Goal: Entertainment & Leisure: Consume media (video, audio)

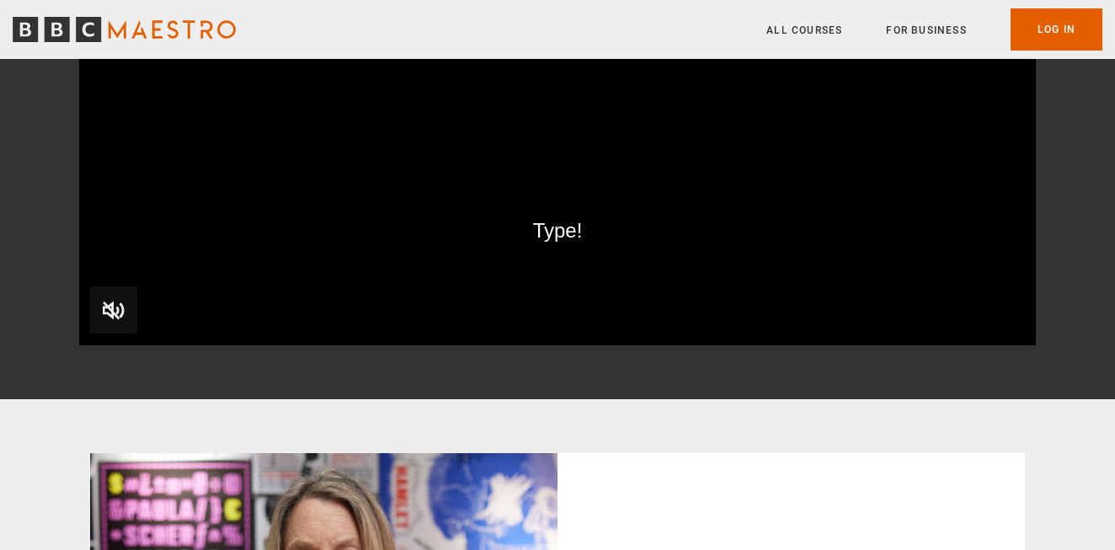
scroll to position [240, 0]
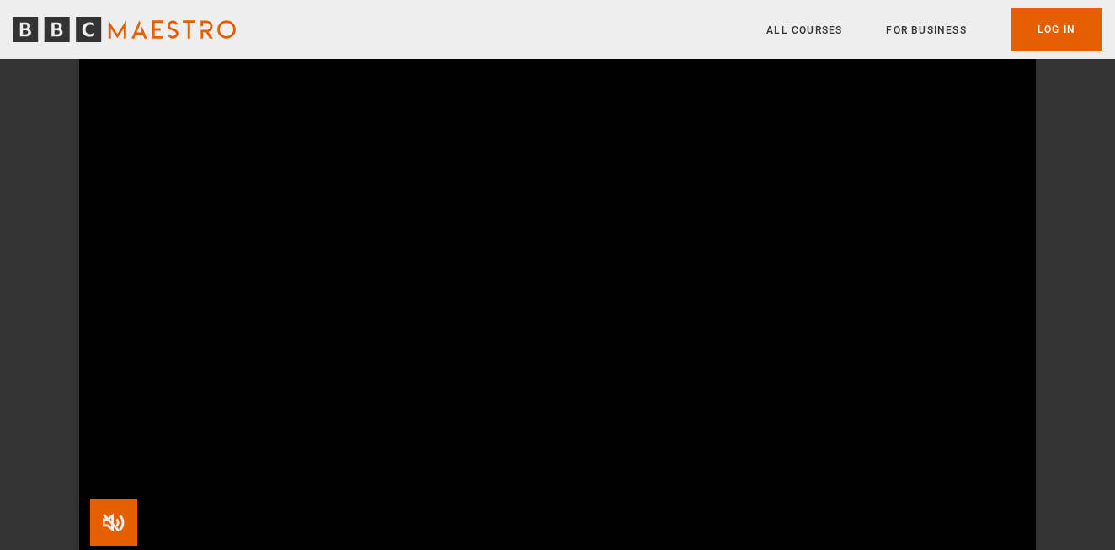
click at [111, 520] on span "Video Player" at bounding box center [113, 522] width 47 height 47
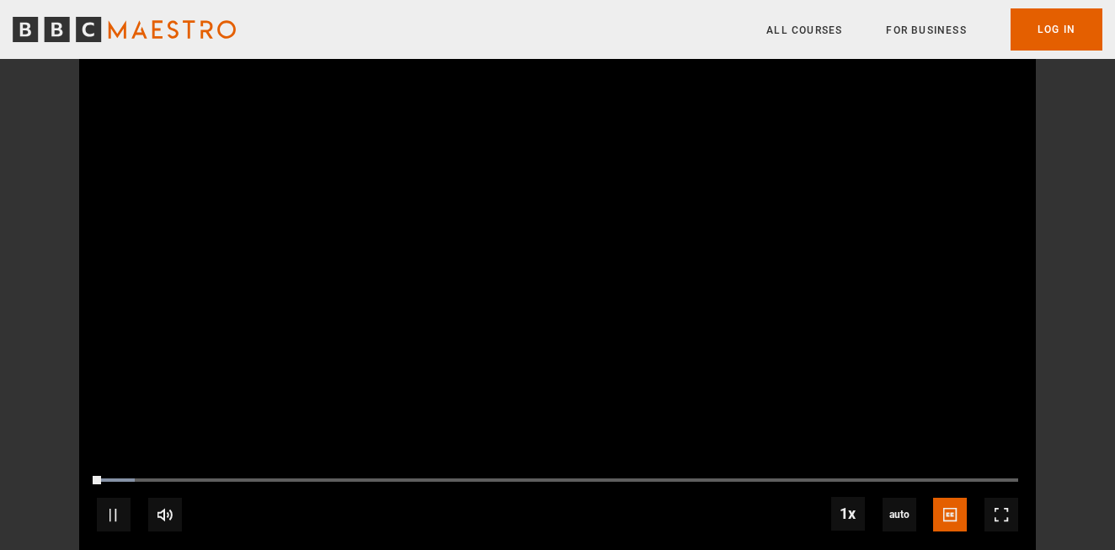
click at [371, 476] on div "10s Skip Back 10 seconds Pause 10s Skip Forward 10 seconds Loaded : 4.12% 05:26…" at bounding box center [557, 504] width 957 height 94
click at [294, 477] on div "10s Skip Back 10 seconds Pause 10s Skip Forward 10 seconds Loaded : 4.12% 04:02…" at bounding box center [557, 504] width 957 height 94
drag, startPoint x: 104, startPoint y: 475, endPoint x: 335, endPoint y: 476, distance: 231.6
click at [335, 476] on div "10s Skip Back 10 seconds Pause 10s Skip Forward 10 seconds Loaded : 4.58% 00:12…" at bounding box center [557, 504] width 957 height 94
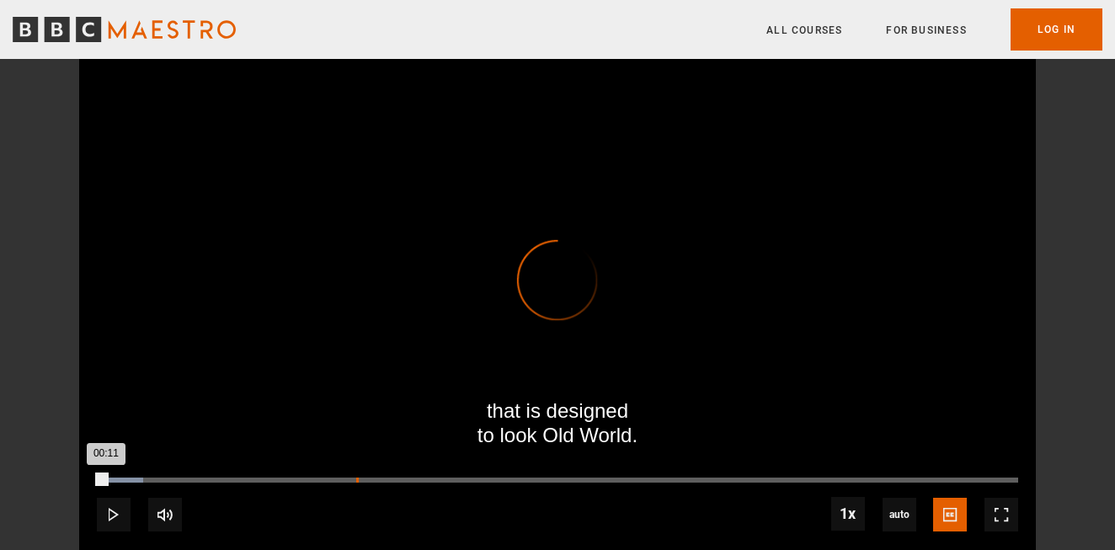
click at [355, 480] on div "Loaded : 5.04% 05:07 00:11" at bounding box center [558, 480] width 922 height 5
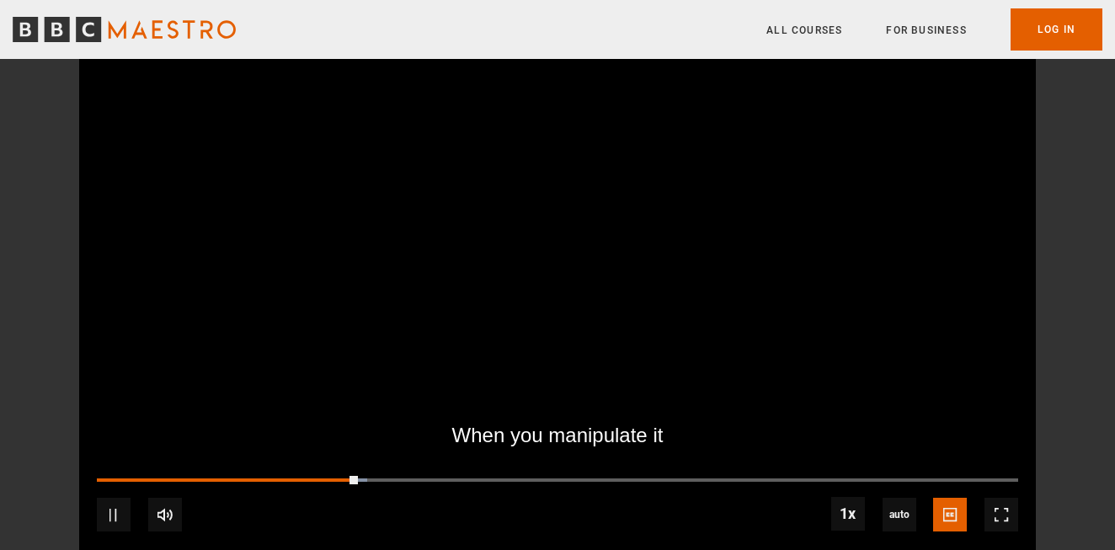
click at [279, 473] on div "10s Skip Back 10 seconds Pause 10s Skip Forward 10 seconds Loaded : 29.33% 03:4…" at bounding box center [557, 504] width 957 height 94
click at [263, 477] on div "10s Skip Back 10 seconds Pause 10s Skip Forward 10 seconds Loaded : 30.25% 03:4…" at bounding box center [557, 504] width 957 height 94
drag, startPoint x: 357, startPoint y: 476, endPoint x: 245, endPoint y: 475, distance: 112.0
click at [245, 475] on div "10s Skip Back 10 seconds Play 10s Skip Forward 10 seconds Loaded : 17.42% 05:07…" at bounding box center [557, 504] width 957 height 94
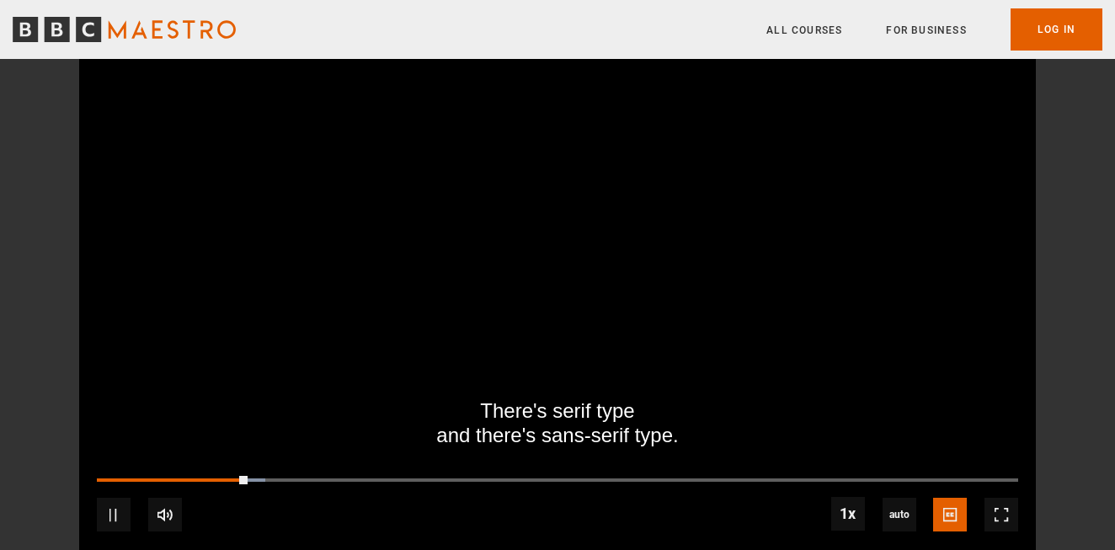
click at [233, 474] on div "10s Skip Back 10 seconds Pause 10s Skip Forward 10 seconds Loaded : 18.33% 02:4…" at bounding box center [557, 504] width 957 height 94
drag, startPoint x: 243, startPoint y: 474, endPoint x: 210, endPoint y: 476, distance: 33.7
click at [210, 476] on div "10s Skip Back 10 seconds Pause 10s Skip Forward 10 seconds Loaded : 18.79% 02:4…" at bounding box center [557, 504] width 957 height 94
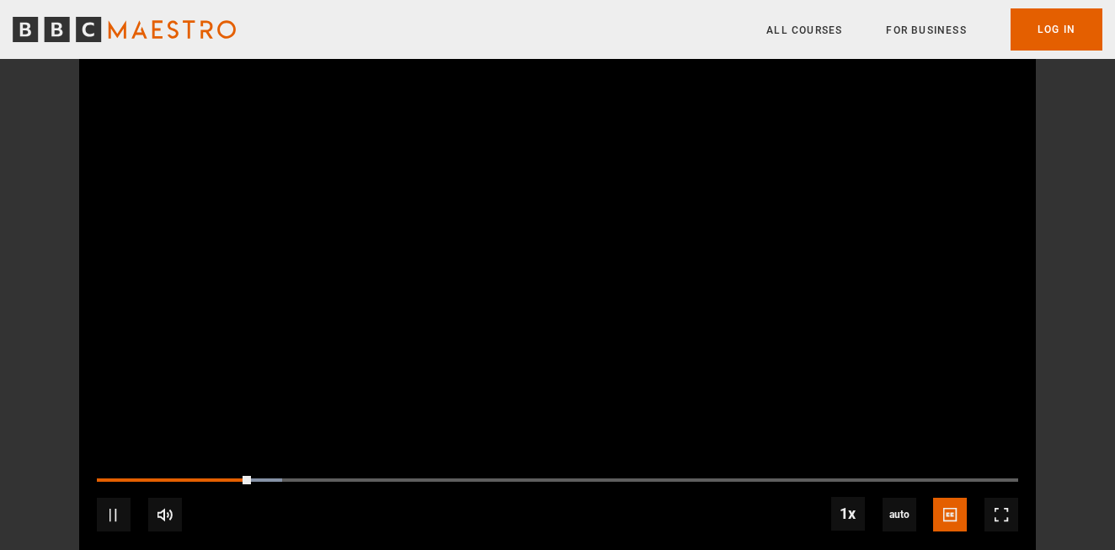
click at [210, 476] on div "10s Skip Back 10 seconds Pause 10s Skip Forward 10 seconds Loaded : 20.16% 02:4…" at bounding box center [557, 504] width 957 height 94
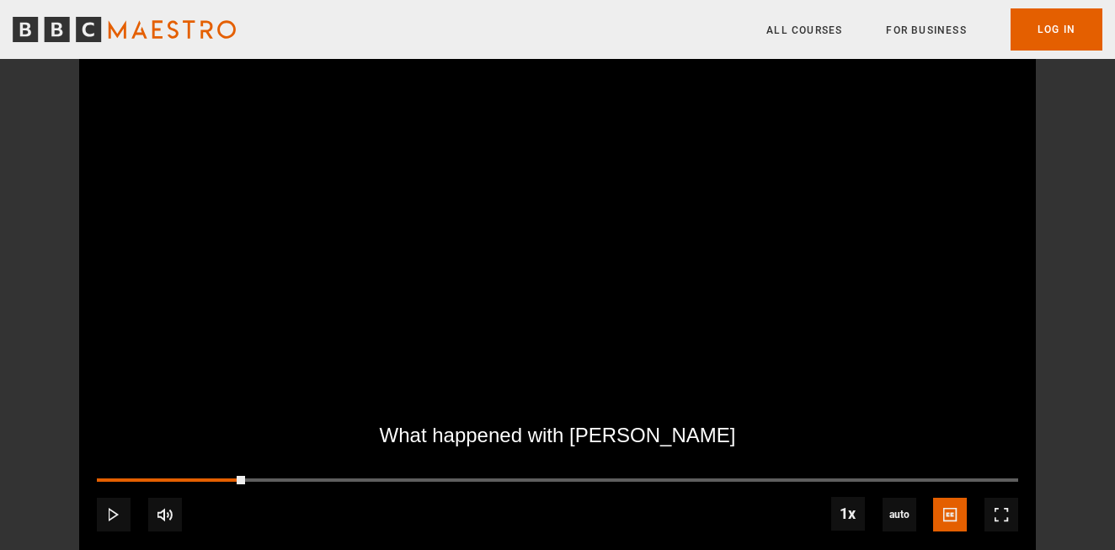
drag, startPoint x: 244, startPoint y: 476, endPoint x: 196, endPoint y: 475, distance: 48.0
click at [196, 475] on div "10s Skip Back 10 seconds Play 10s Skip Forward 10 seconds Loaded : 11.00% 02:49…" at bounding box center [557, 504] width 957 height 94
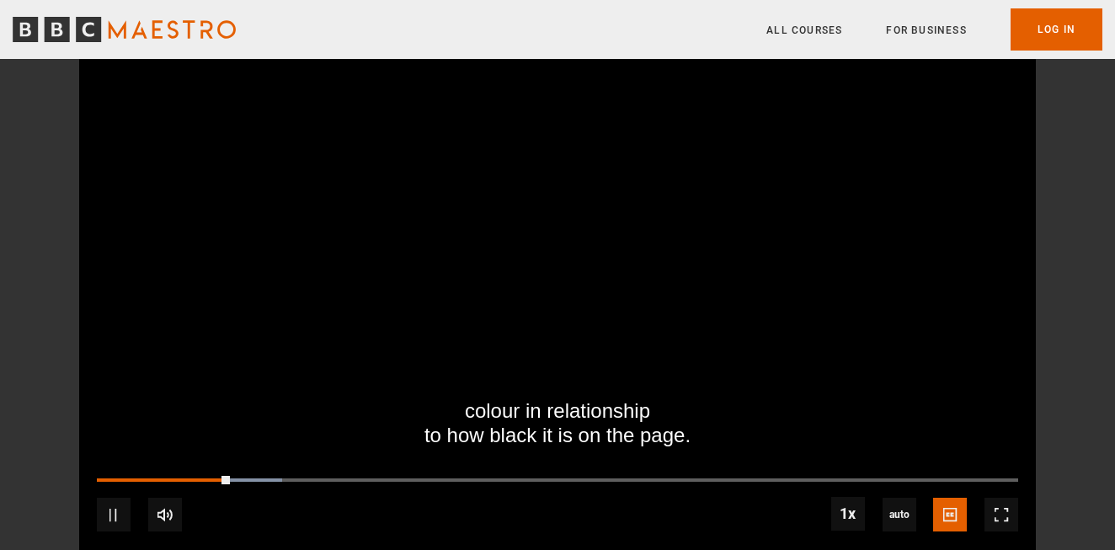
click at [206, 473] on div "10s Skip Back 10 seconds Pause 10s Skip Forward 10 seconds Loaded : 20.16% 04:1…" at bounding box center [557, 504] width 957 height 94
drag, startPoint x: 223, startPoint y: 472, endPoint x: 213, endPoint y: 473, distance: 10.1
click at [213, 473] on div "10s Skip Back 10 seconds Pause 10s Skip Forward 10 seconds Loaded : 20.62% 04:1…" at bounding box center [557, 504] width 957 height 94
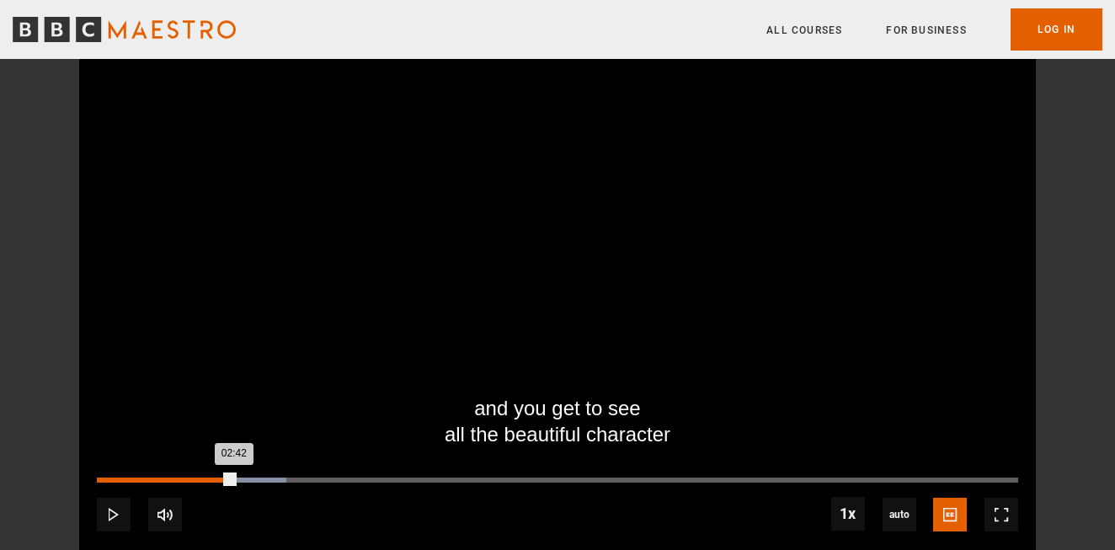
drag, startPoint x: 233, startPoint y: 477, endPoint x: 217, endPoint y: 479, distance: 16.2
click at [217, 479] on div "Loaded : 20.62% 02:23 02:42" at bounding box center [558, 480] width 922 height 5
click at [205, 473] on div "10s Skip Back 10 seconds Pause 10s Skip Forward 10 seconds Loaded : 20.62% 02:1…" at bounding box center [557, 504] width 957 height 94
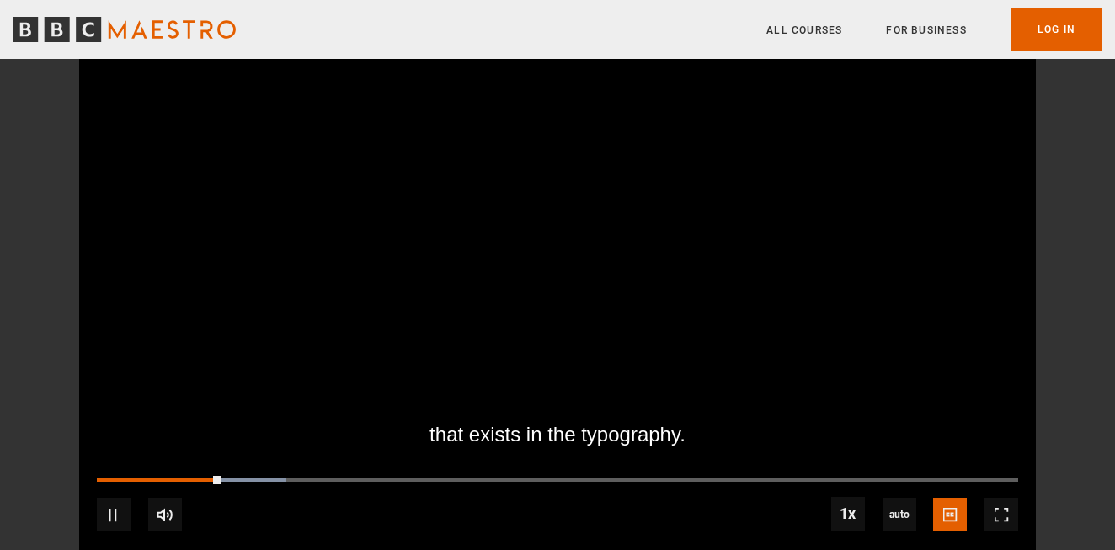
click at [207, 474] on div "10s Skip Back 10 seconds Pause 10s Skip Forward 10 seconds Loaded : 20.62% 02:1…" at bounding box center [557, 504] width 957 height 94
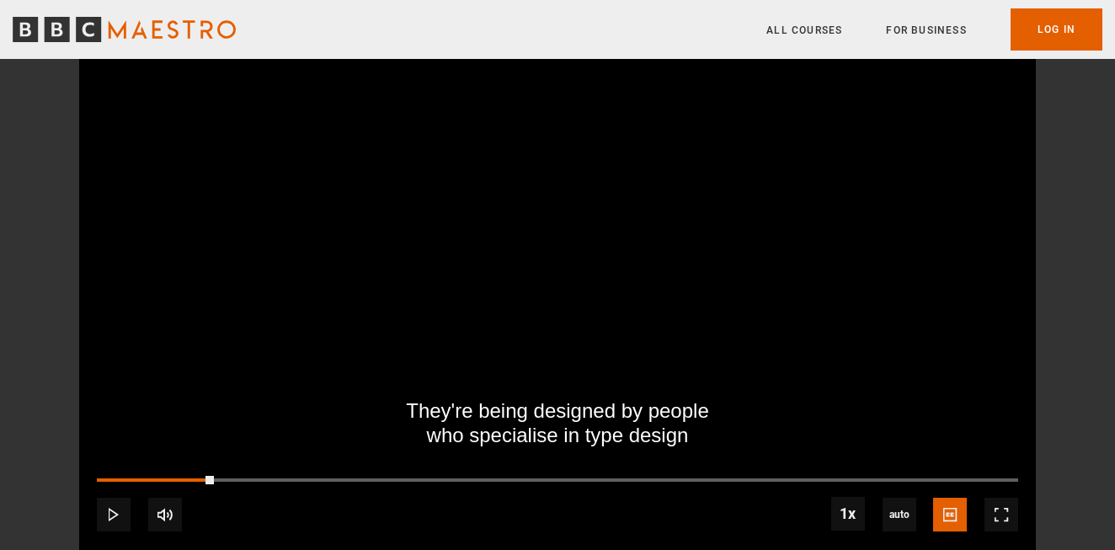
drag, startPoint x: 213, startPoint y: 475, endPoint x: 178, endPoint y: 476, distance: 35.4
click at [178, 476] on div "10s Skip Back 10 seconds Play 10s Skip Forward 10 seconds Loaded : 9.62% 02:06 …" at bounding box center [557, 504] width 957 height 94
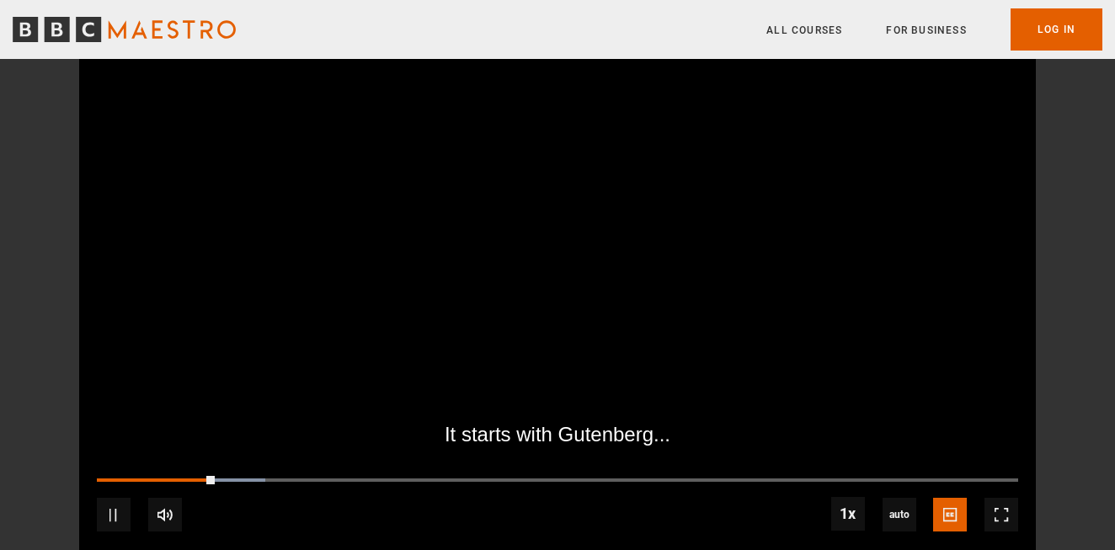
click at [198, 473] on div "10s Skip Back 10 seconds Pause 10s Skip Forward 10 seconds Loaded : 18.33% 02:0…" at bounding box center [557, 504] width 957 height 94
click at [200, 472] on div "10s Skip Back 10 seconds Pause 10s Skip Forward 10 seconds Loaded : 18.79% 02:0…" at bounding box center [557, 504] width 957 height 94
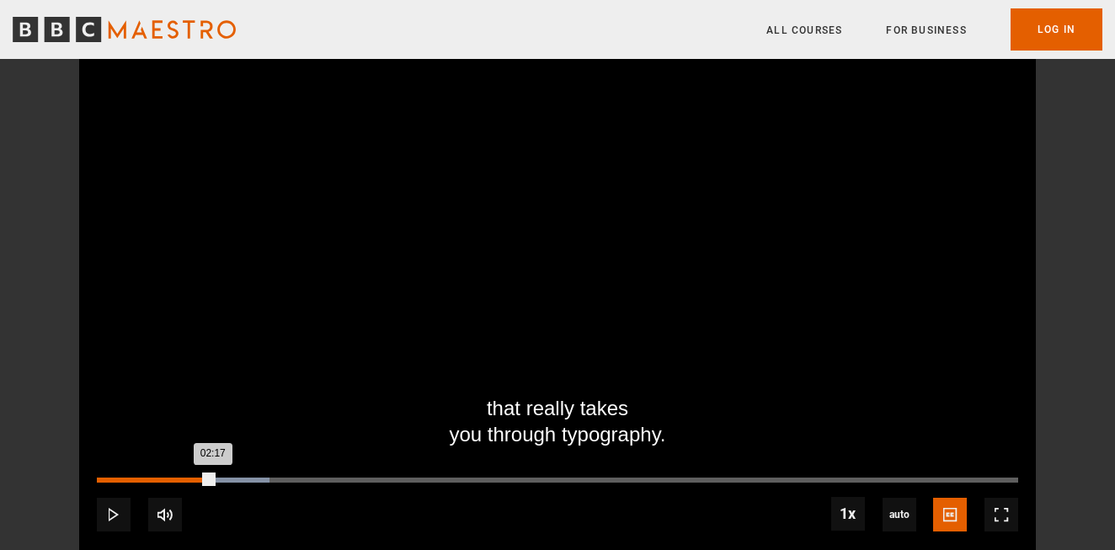
click at [208, 478] on div "02:17" at bounding box center [155, 480] width 116 height 5
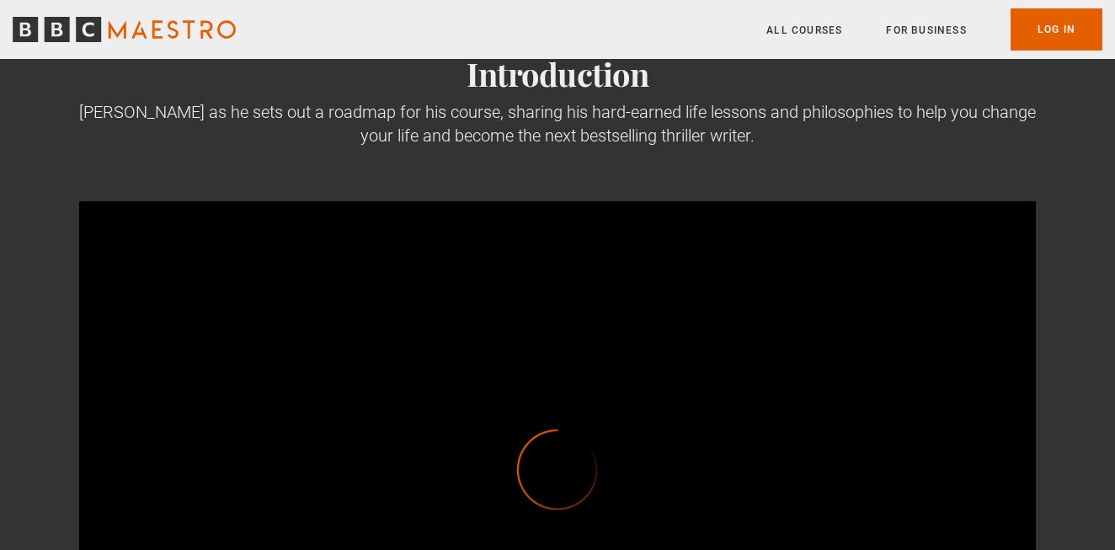
scroll to position [275, 0]
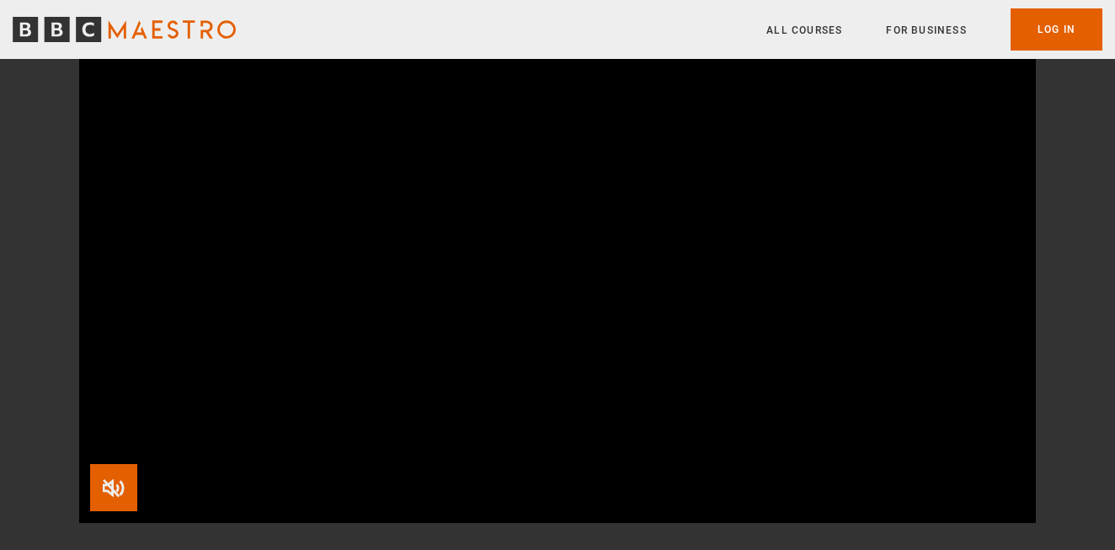
click at [108, 486] on span "Video Player" at bounding box center [113, 487] width 47 height 47
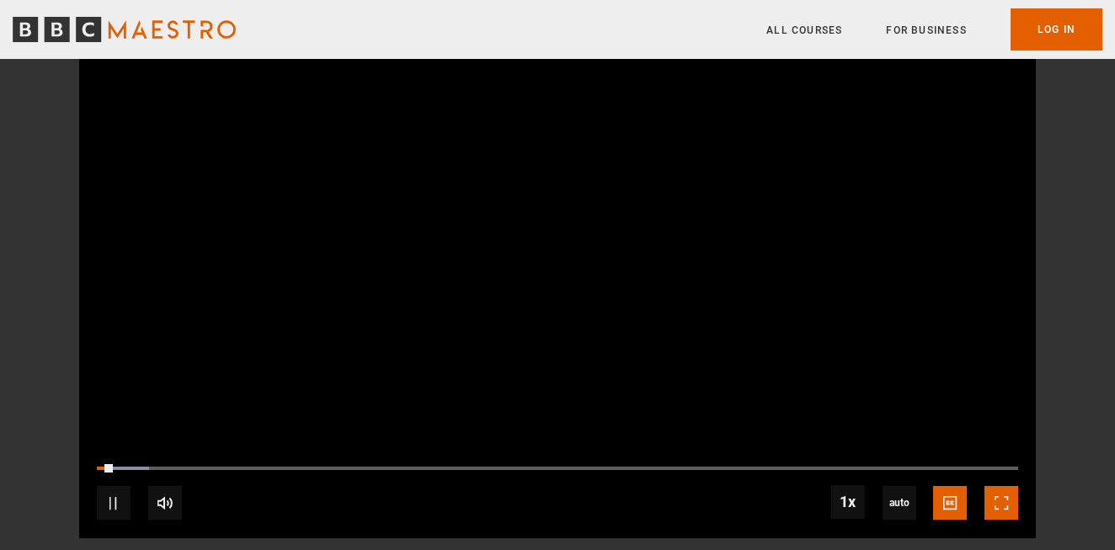
click at [997, 502] on span "Video Player" at bounding box center [1002, 503] width 34 height 34
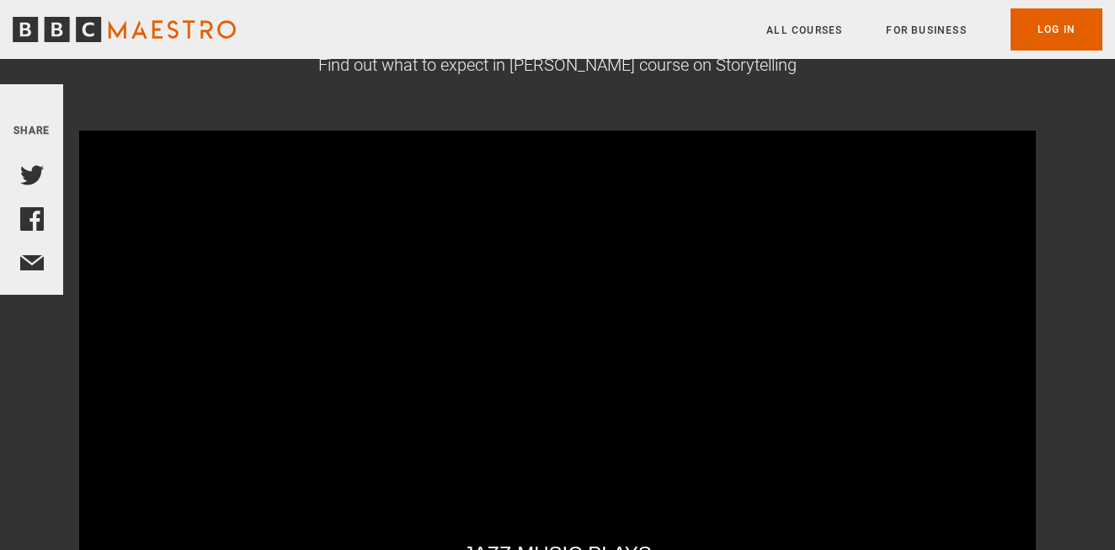
scroll to position [338, 0]
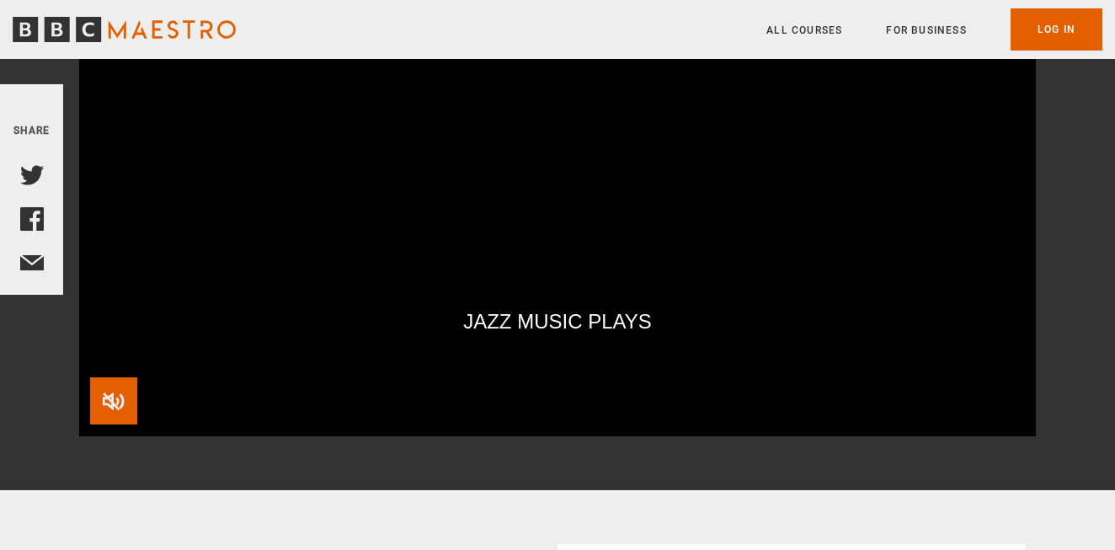
click at [108, 397] on span "Video Player" at bounding box center [113, 400] width 47 height 47
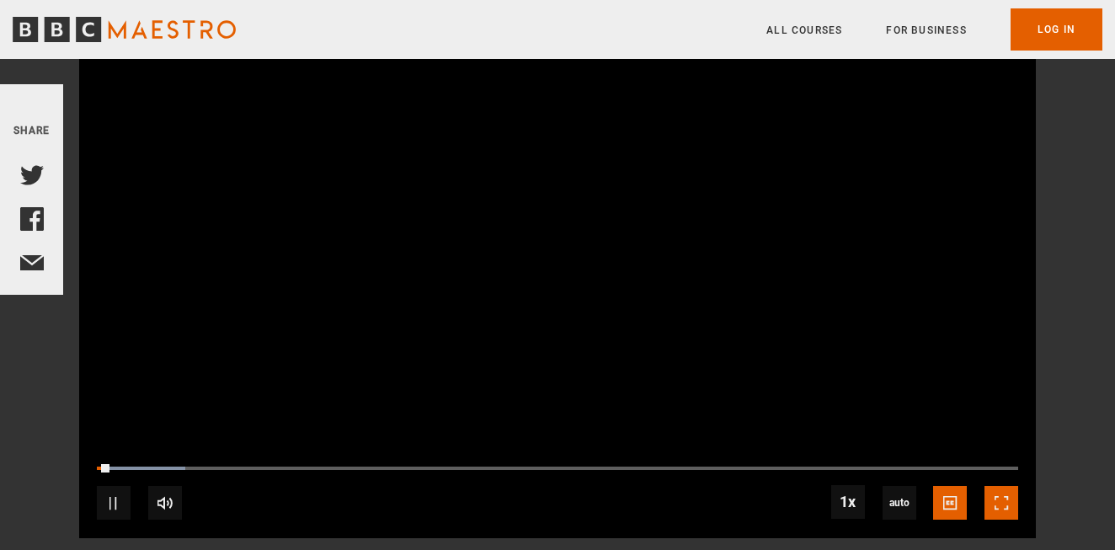
click at [994, 496] on span "Video Player" at bounding box center [1002, 503] width 34 height 34
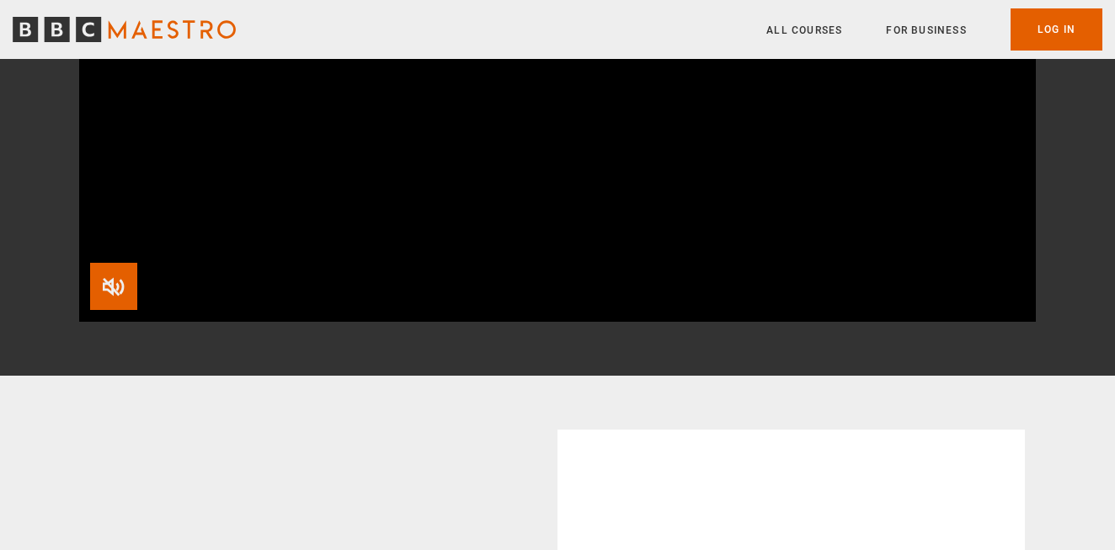
click at [117, 281] on span "Video Player" at bounding box center [113, 286] width 47 height 47
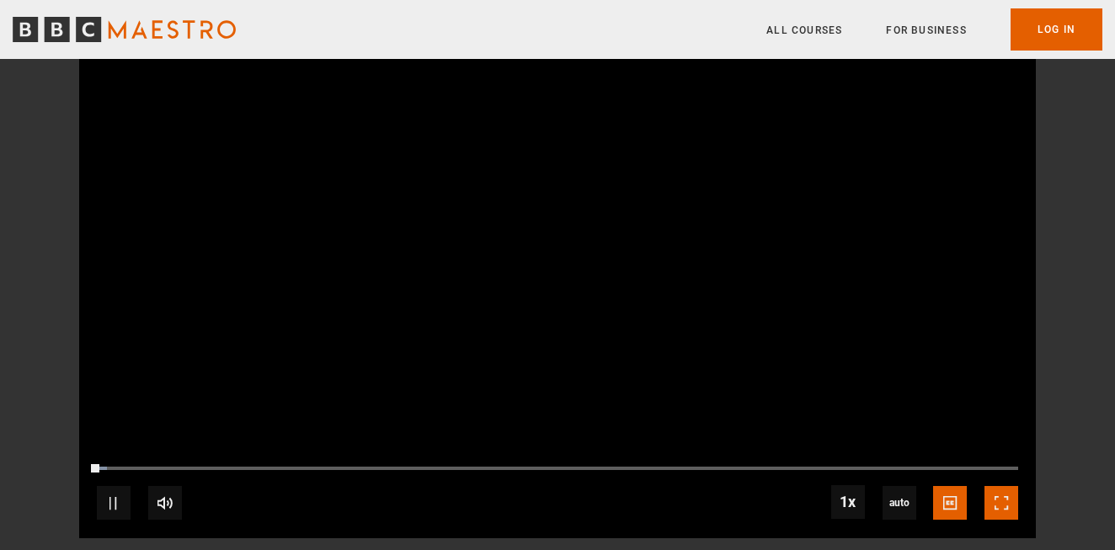
click at [1003, 504] on span "Video Player" at bounding box center [1002, 503] width 34 height 34
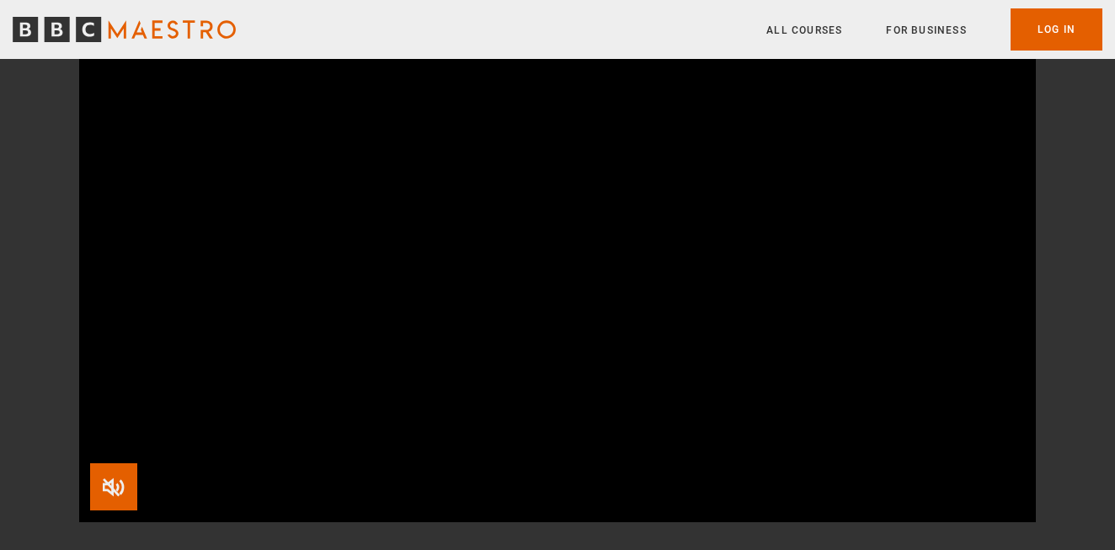
click at [117, 484] on span "Video Player" at bounding box center [113, 486] width 47 height 47
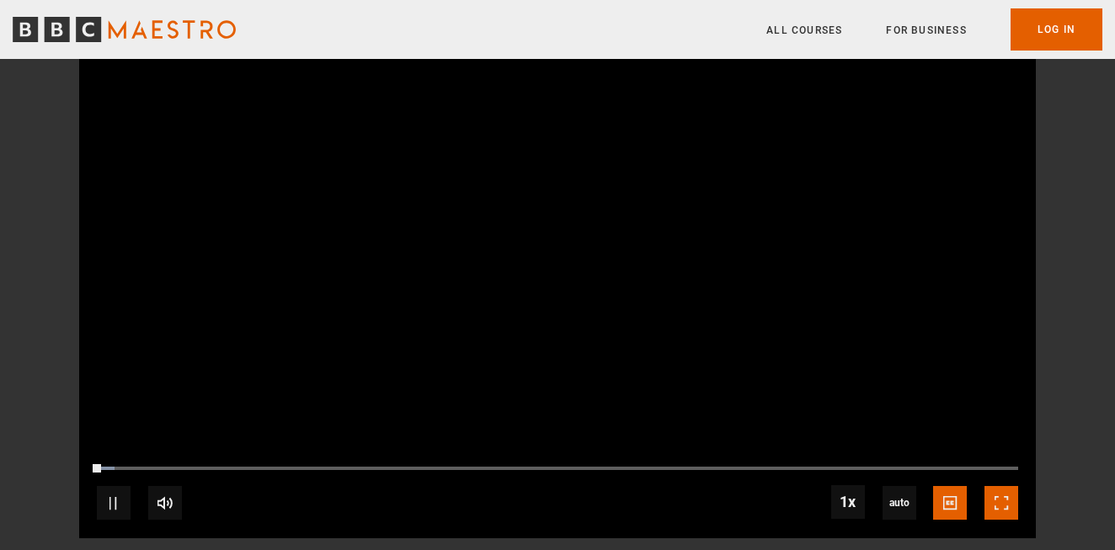
click at [1002, 500] on span "Video Player" at bounding box center [1002, 503] width 34 height 34
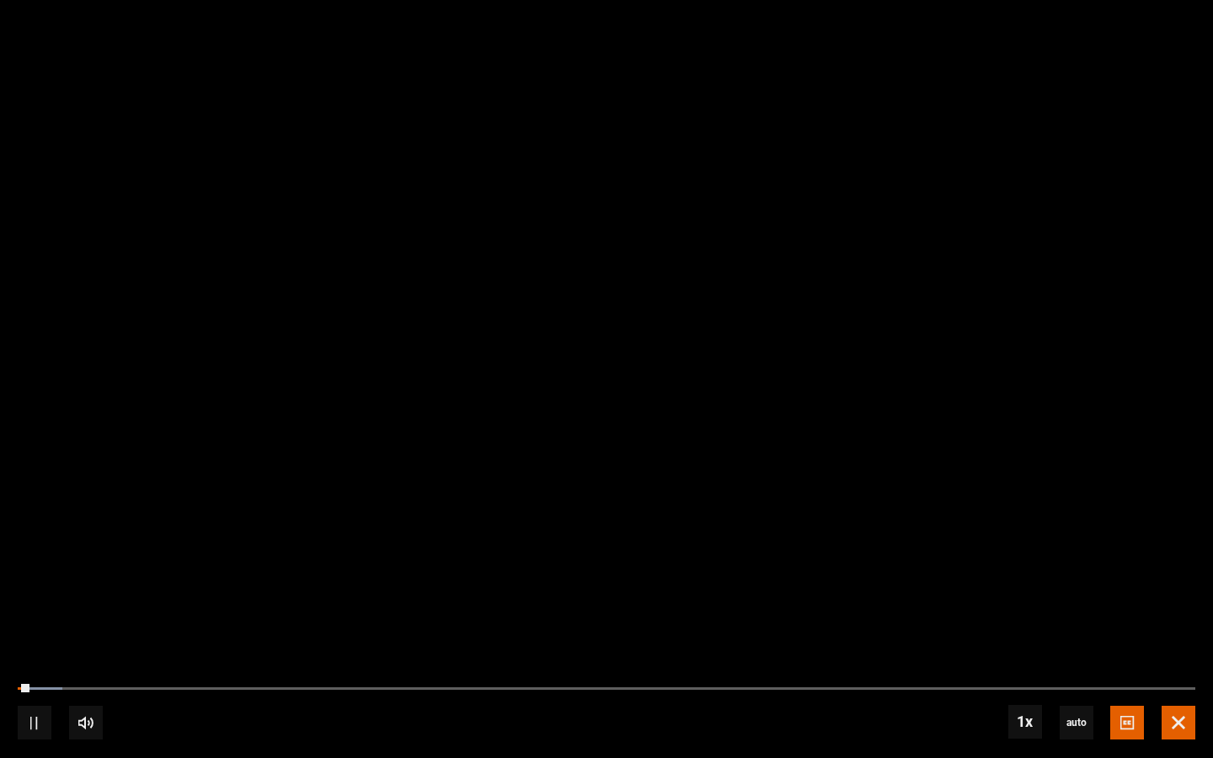
click at [1114, 549] on span "Video Player" at bounding box center [1179, 723] width 34 height 34
